Goal: Check status: Check status

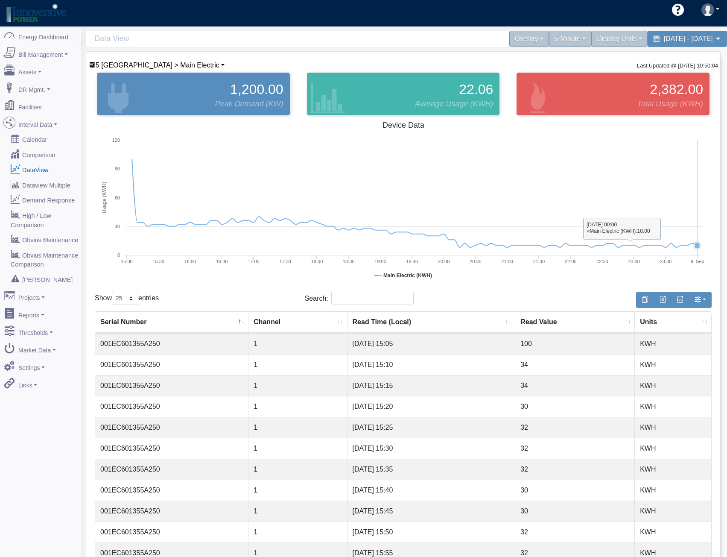
select select "25"
click at [381, 35] on span "Data View" at bounding box center [250, 39] width 313 height 16
click at [34, 71] on link "Assets" at bounding box center [40, 70] width 83 height 18
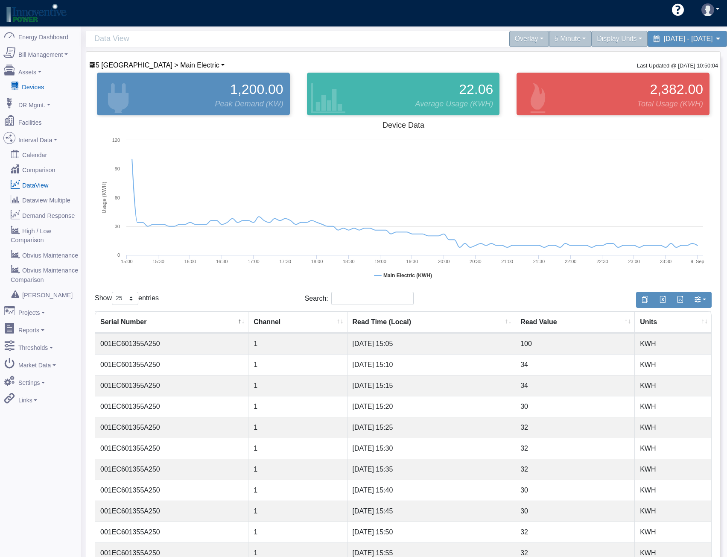
click at [39, 87] on link "Devices" at bounding box center [40, 86] width 83 height 15
click at [547, 41] on div "5 Minute" at bounding box center [570, 39] width 47 height 18
click at [526, 74] on link "5 Minute" at bounding box center [559, 73] width 67 height 14
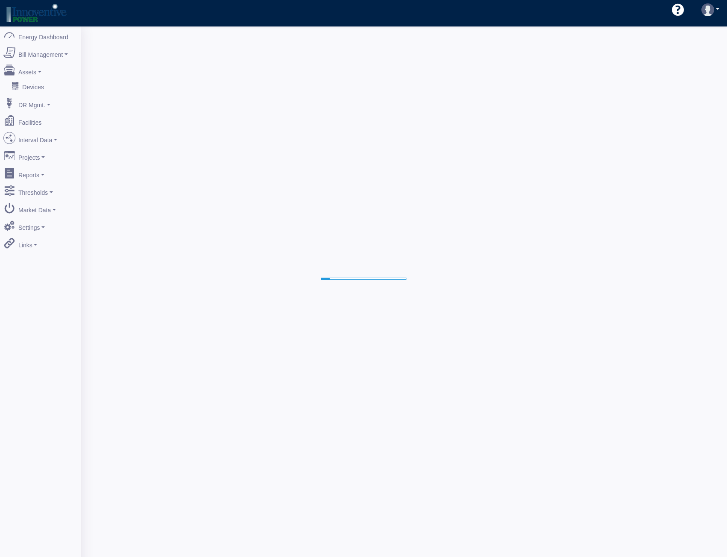
select select "25"
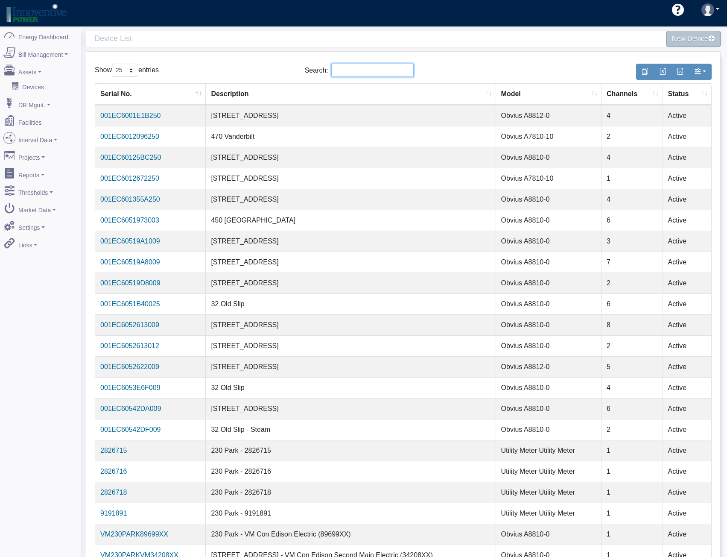
click at [351, 72] on input "Search:" at bounding box center [372, 70] width 82 height 13
paste input "001EC601355A"
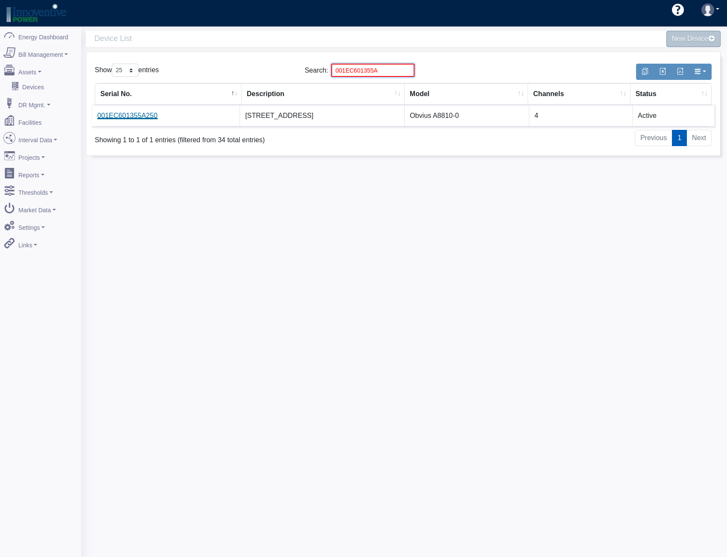
type input "001EC601355A"
click at [140, 117] on link "001EC601355A250" at bounding box center [127, 115] width 60 height 7
